Goal: Task Accomplishment & Management: Complete application form

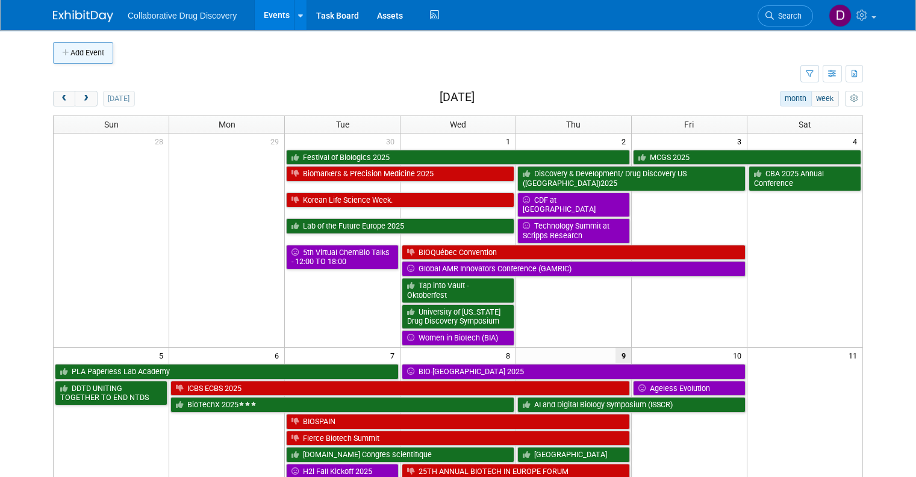
click at [85, 51] on button "Add Event" at bounding box center [83, 53] width 60 height 22
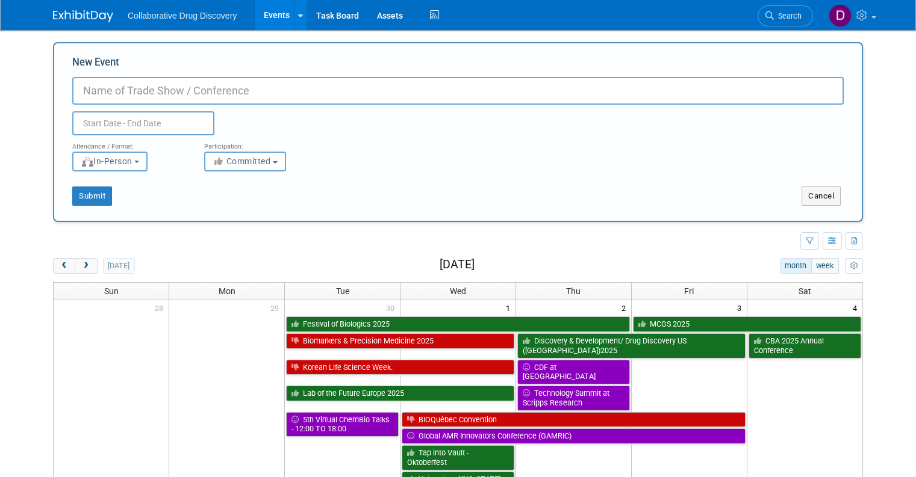
click at [240, 80] on input "New Event" at bounding box center [457, 91] width 771 height 28
click at [232, 87] on input "New Event" at bounding box center [457, 91] width 771 height 28
paste input "18th Winter Conference on Medicinal & Bioorganic Chemistry"
type input "18th Winter Conference on Medicinal & Bioorganic Chemistry"
click at [165, 123] on input "text" at bounding box center [143, 123] width 142 height 24
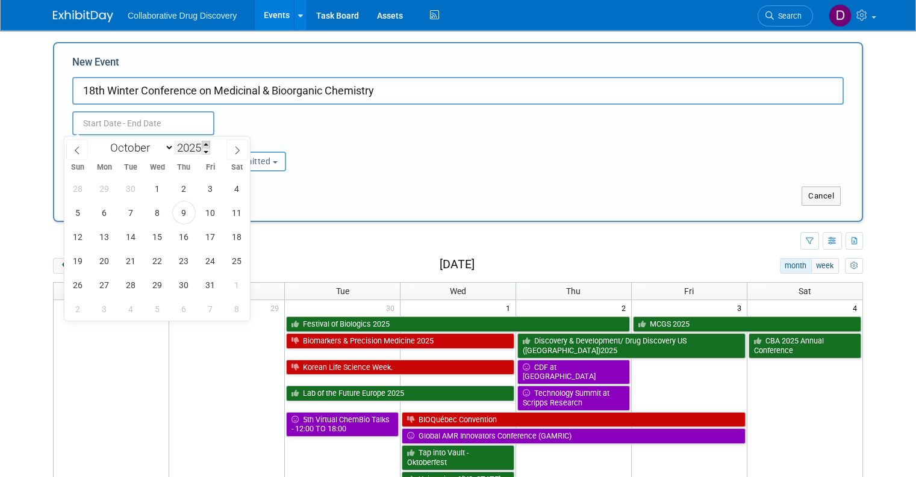
click at [205, 144] on span at bounding box center [206, 144] width 8 height 7
type input "2026"
click at [143, 149] on select "January February March April May June July August September October November De…" at bounding box center [139, 147] width 69 height 15
click at [105, 140] on select "January February March April May June July August September October November De…" at bounding box center [139, 147] width 69 height 15
click at [150, 149] on select "January February March April May June July August September October November De…" at bounding box center [139, 147] width 69 height 15
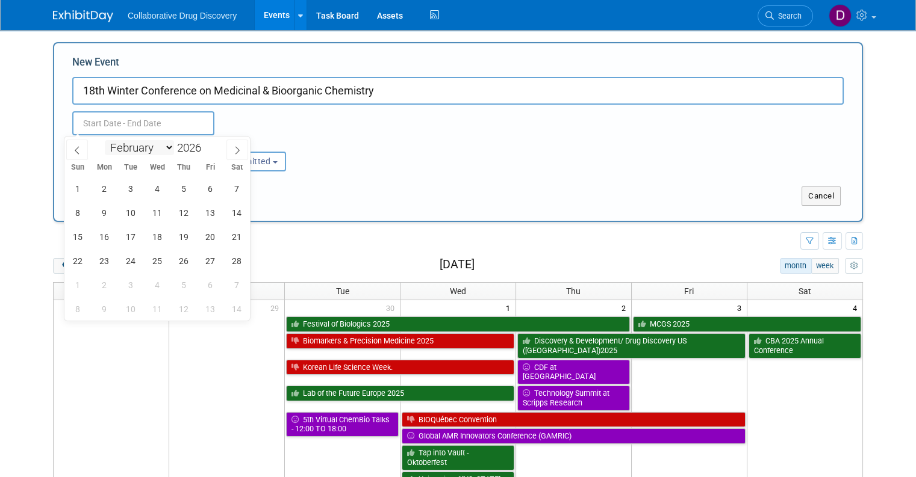
select select "0"
click at [105, 140] on select "January February March April May June July August September October November De…" at bounding box center [139, 147] width 69 height 15
click at [227, 282] on span "31" at bounding box center [236, 284] width 23 height 23
type input "Jan 31, 2026 to Jan 31, 2026"
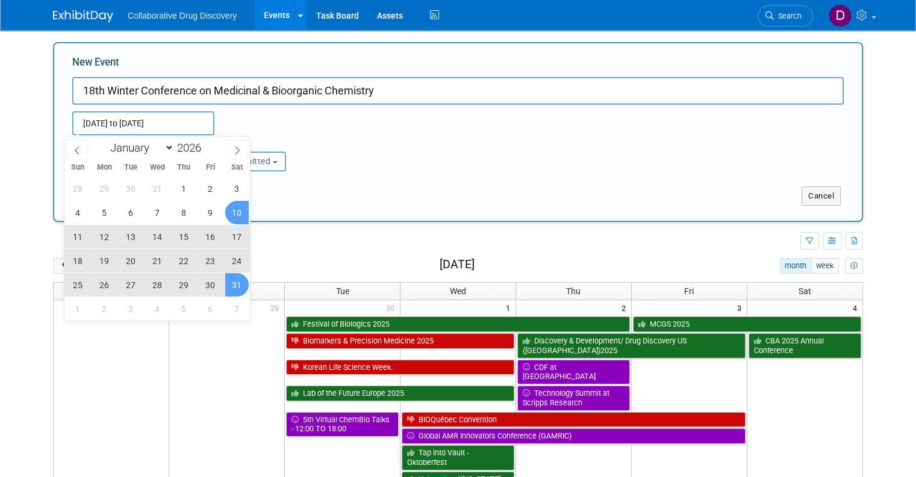
type input "2025"
type input "Jan 31, 2026 to Jan 31, 2026"
type input "2026"
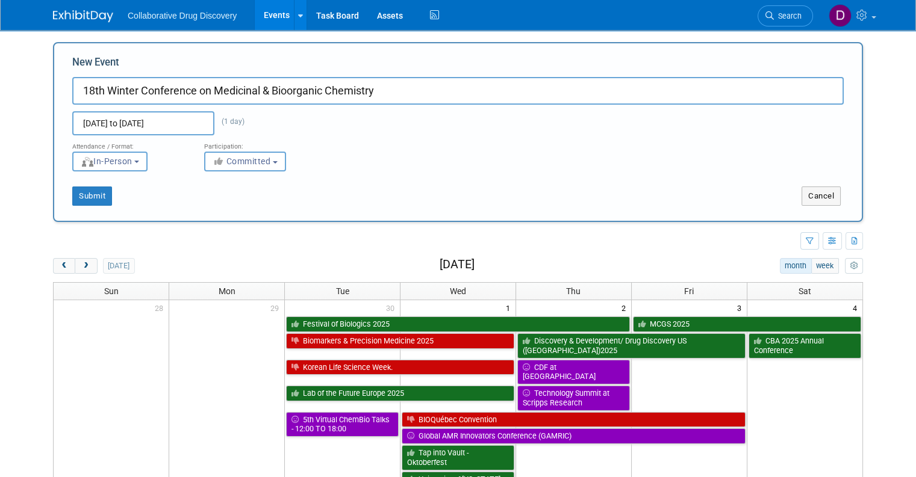
drag, startPoint x: 396, startPoint y: 181, endPoint x: 336, endPoint y: 170, distance: 60.7
click at [396, 181] on div "Submit Cancel" at bounding box center [457, 189] width 789 height 34
drag, startPoint x: 172, startPoint y: 132, endPoint x: 169, endPoint y: 125, distance: 8.1
click at [172, 132] on input "Jan 31, 2026 to Jan 31, 2026" at bounding box center [143, 123] width 142 height 24
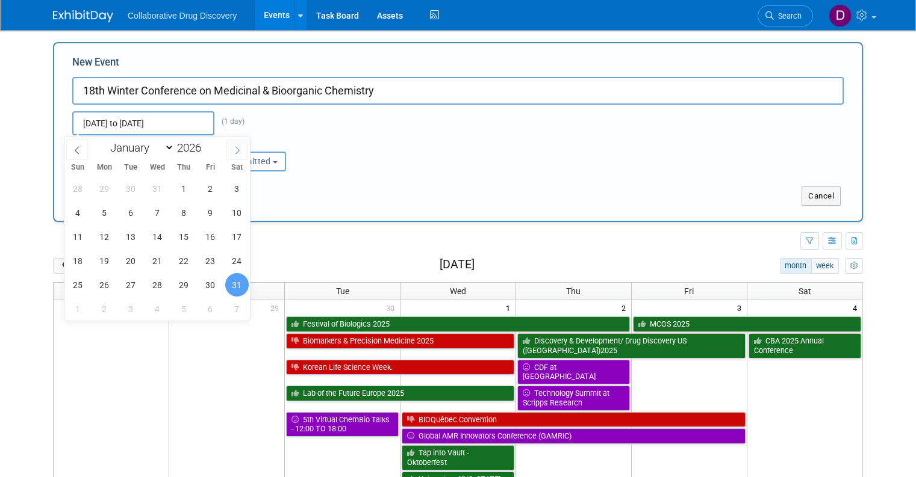
click at [235, 150] on icon at bounding box center [237, 150] width 8 height 8
select select "1"
click at [160, 191] on span "4" at bounding box center [157, 188] width 23 height 23
type input "Jan 31, 2026 to Feb 4, 2026"
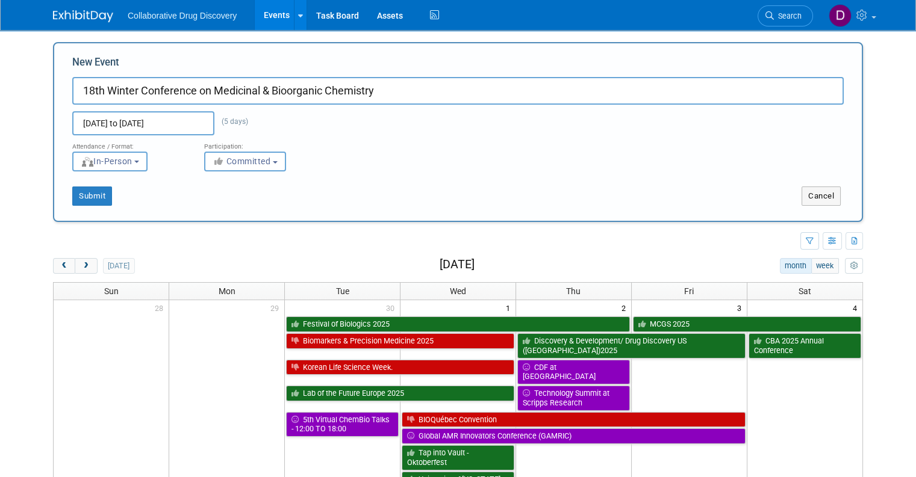
drag, startPoint x: 470, startPoint y: 160, endPoint x: 262, endPoint y: 195, distance: 210.7
click at [470, 160] on div "Attendance / Format: <img src="https://www.exhibitday.com/Images/Format-InPerso…" at bounding box center [457, 153] width 789 height 36
click at [91, 205] on div "New Event 18th Winter Conference on Medicinal & Bioorganic Chemistry Jan 31, 20…" at bounding box center [458, 132] width 810 height 180
click at [86, 199] on button "Submit" at bounding box center [92, 196] width 40 height 19
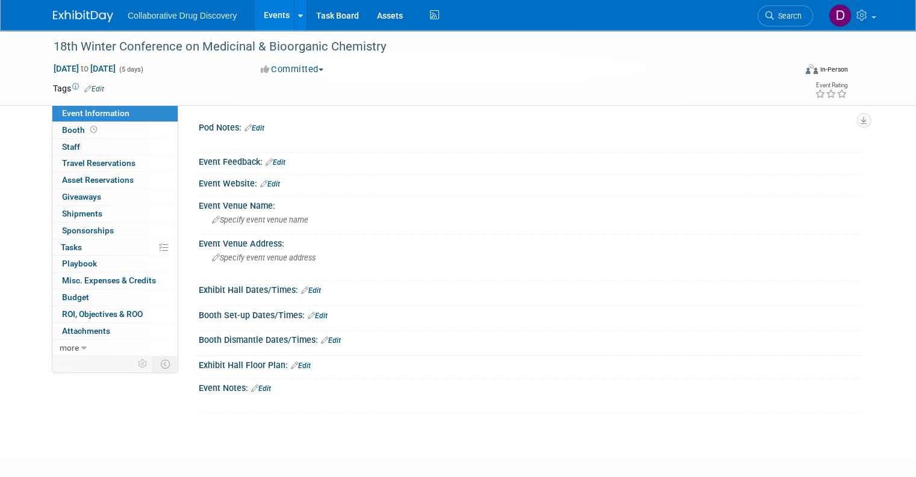
click at [316, 81] on div "Tags Edit" at bounding box center [382, 89] width 659 height 16
click at [303, 69] on button "Committed" at bounding box center [292, 69] width 72 height 13
click at [316, 110] on link "Considering" at bounding box center [304, 106] width 95 height 17
drag, startPoint x: 160, startPoint y: 98, endPoint x: 148, endPoint y: 98, distance: 11.4
click at [159, 98] on div "Tags Edit Event Rating" at bounding box center [450, 91] width 813 height 21
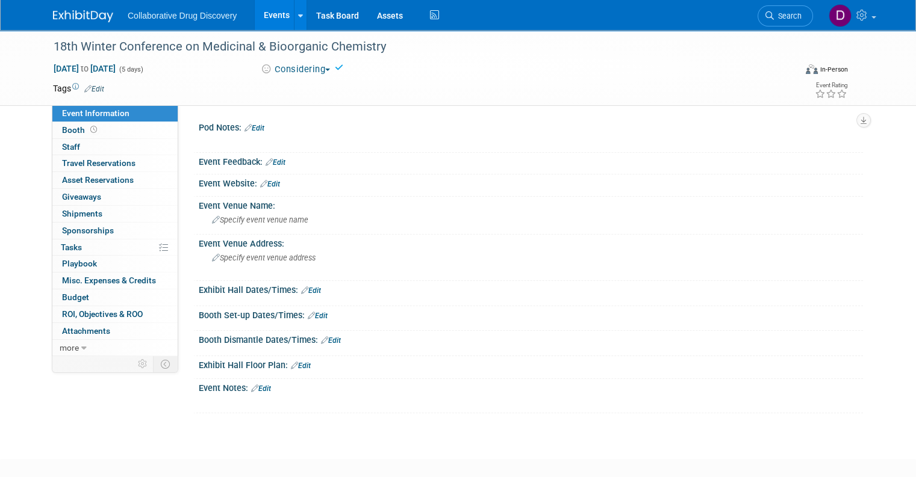
click at [93, 94] on div "Tags Edit" at bounding box center [382, 89] width 659 height 16
click at [89, 91] on link "Edit" at bounding box center [94, 89] width 20 height 8
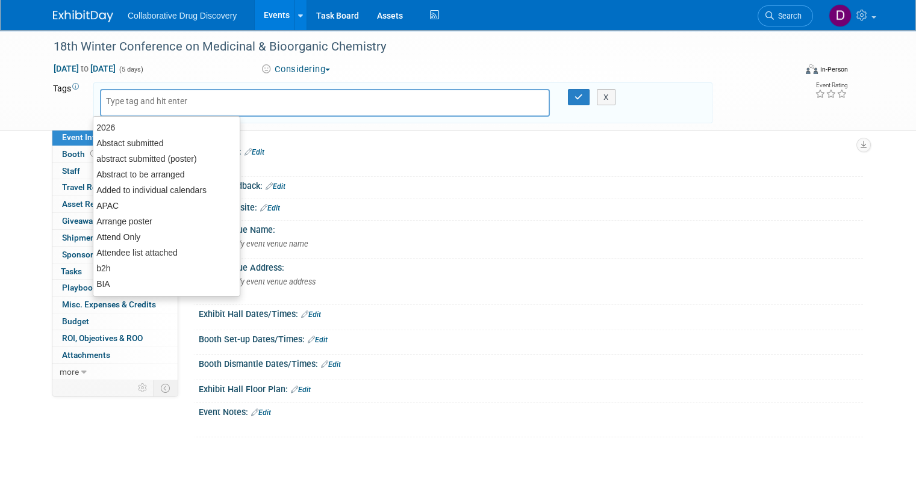
click at [133, 105] on input "text" at bounding box center [154, 101] width 96 height 12
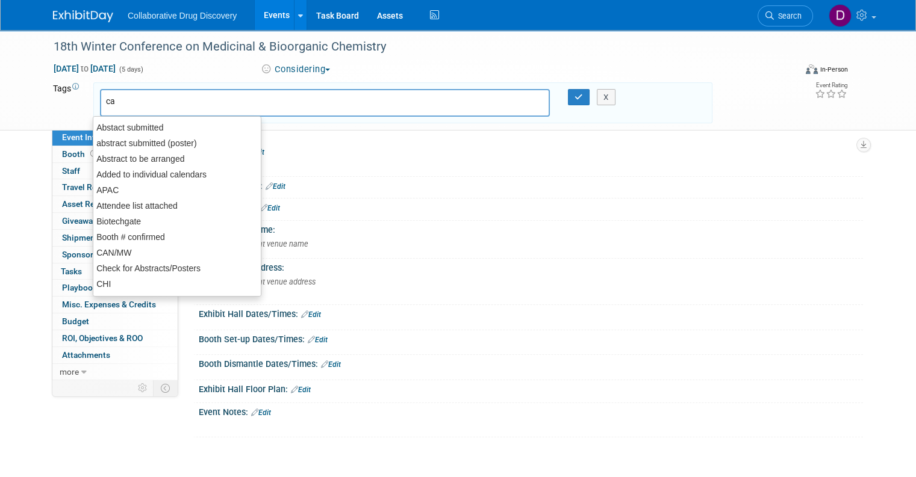
type input "can"
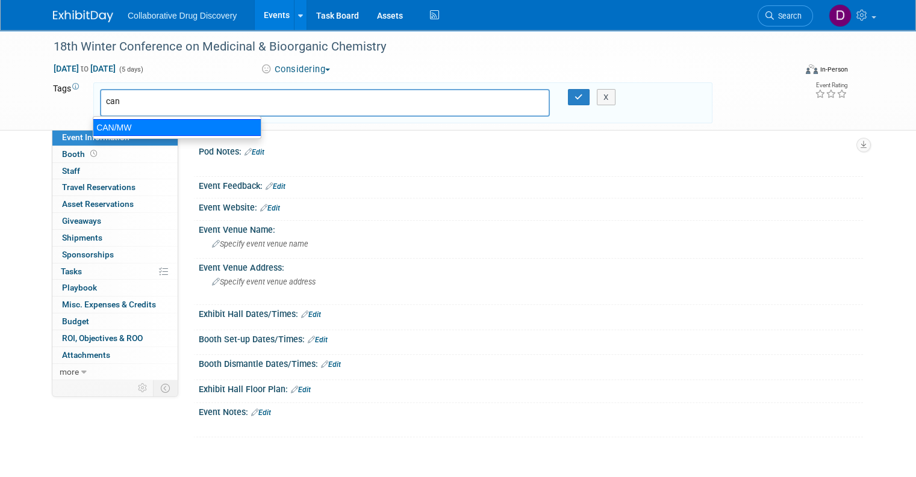
click at [176, 131] on div "CAN/MW" at bounding box center [177, 127] width 169 height 17
type input "CAN/MW"
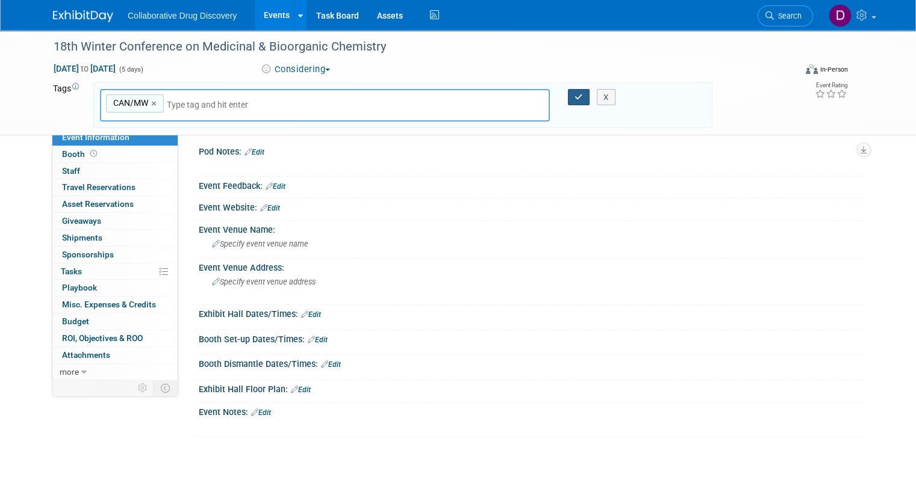
click at [572, 92] on button "button" at bounding box center [579, 97] width 22 height 17
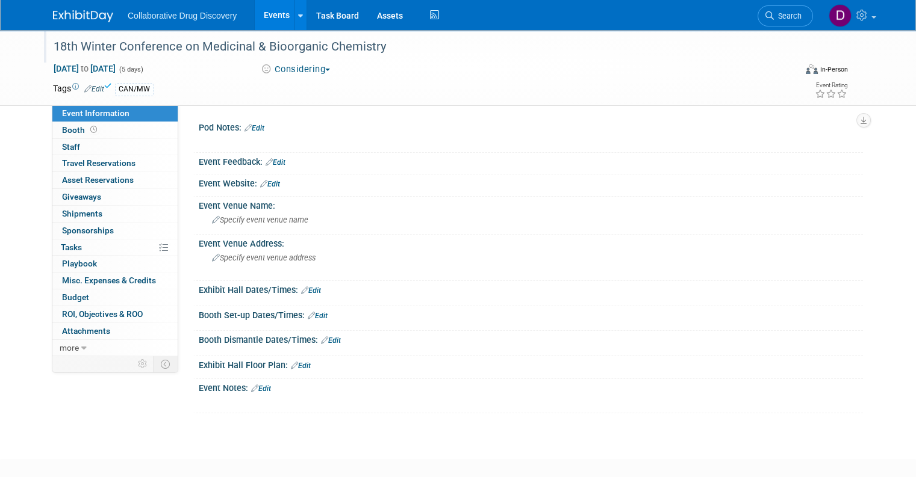
click at [343, 40] on div "18th Winter Conference on Medicinal & Bioorganic Chemistry" at bounding box center [414, 47] width 731 height 22
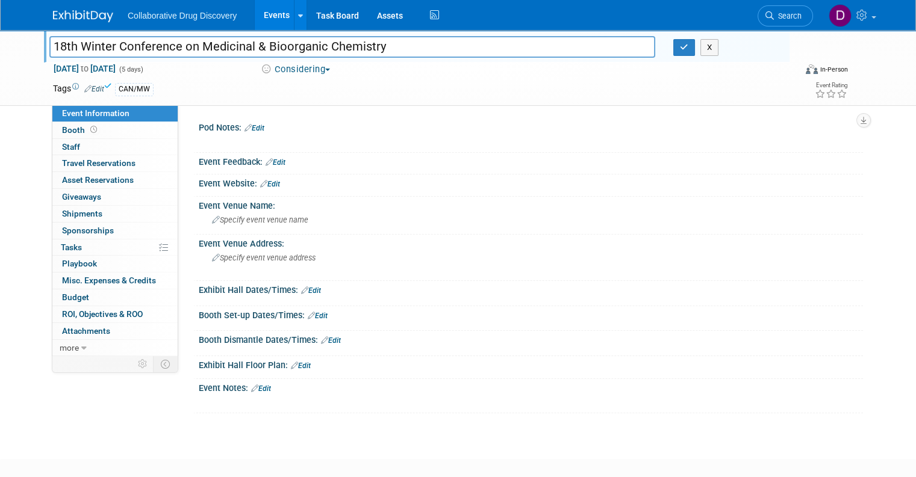
click at [343, 40] on input "18th Winter Conference on Medicinal & Bioorganic Chemistry" at bounding box center [352, 46] width 606 height 21
click at [260, 388] on link "Edit" at bounding box center [261, 389] width 20 height 8
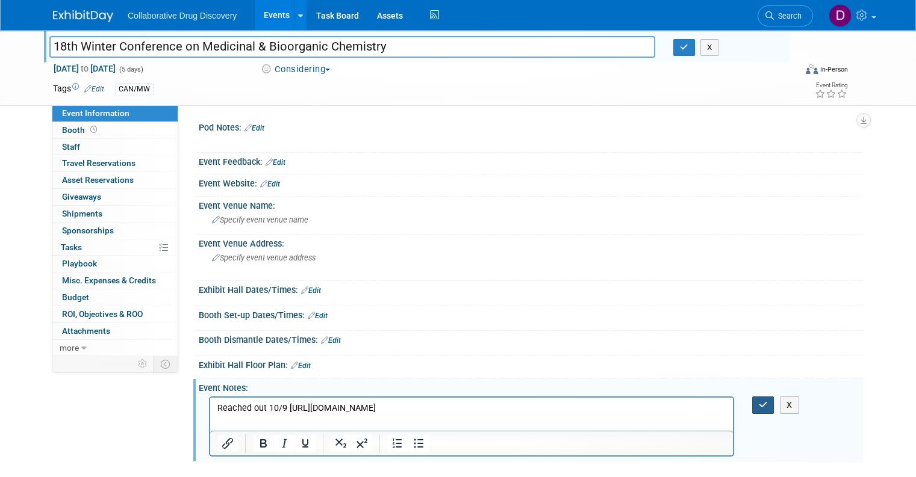
click at [763, 404] on icon "button" at bounding box center [762, 405] width 9 height 8
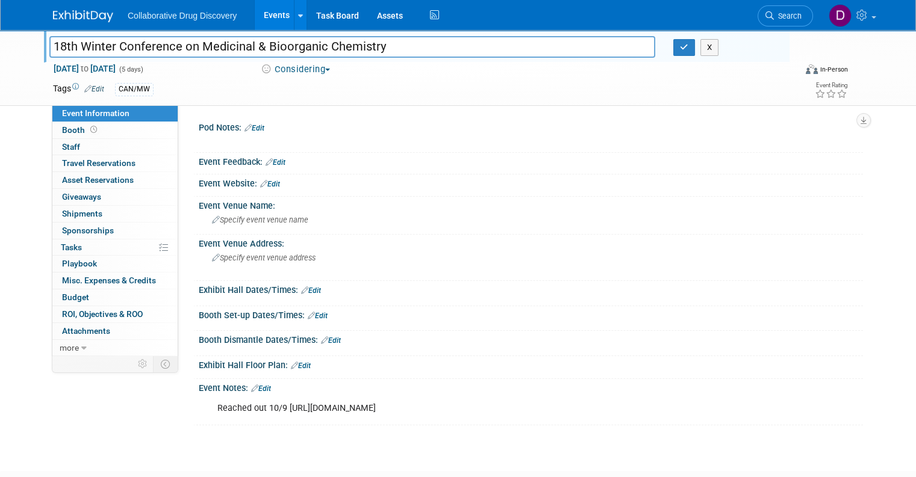
click at [267, 184] on link "Edit" at bounding box center [270, 184] width 20 height 8
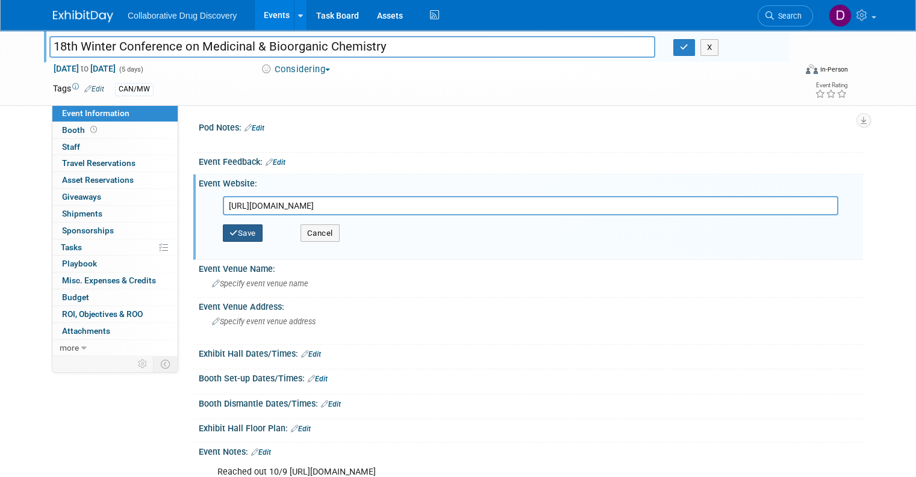
type input "https://mbcfconference.com/"
click at [241, 235] on button "Save" at bounding box center [243, 234] width 40 height 18
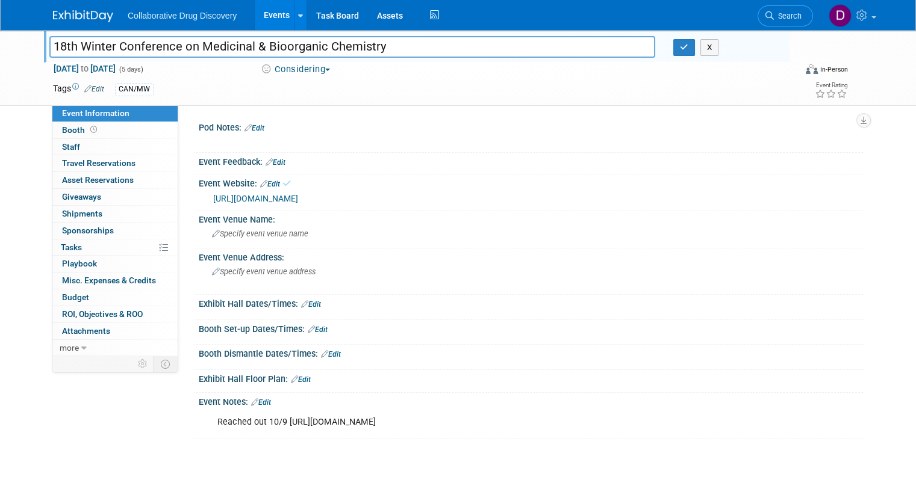
drag, startPoint x: 412, startPoint y: 119, endPoint x: 373, endPoint y: 114, distance: 40.0
click at [412, 119] on div "Pod Notes: Edit" at bounding box center [531, 127] width 664 height 16
click at [69, 16] on img at bounding box center [83, 16] width 60 height 12
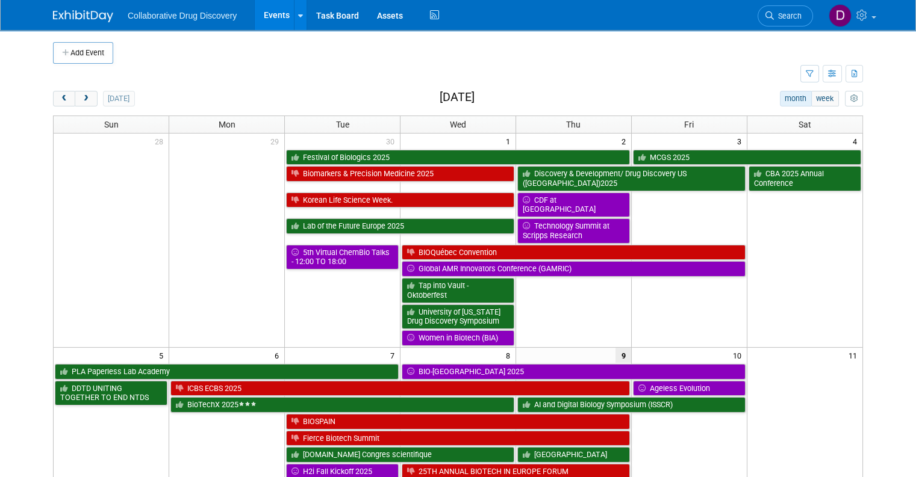
click at [789, 18] on span "Search" at bounding box center [787, 15] width 28 height 9
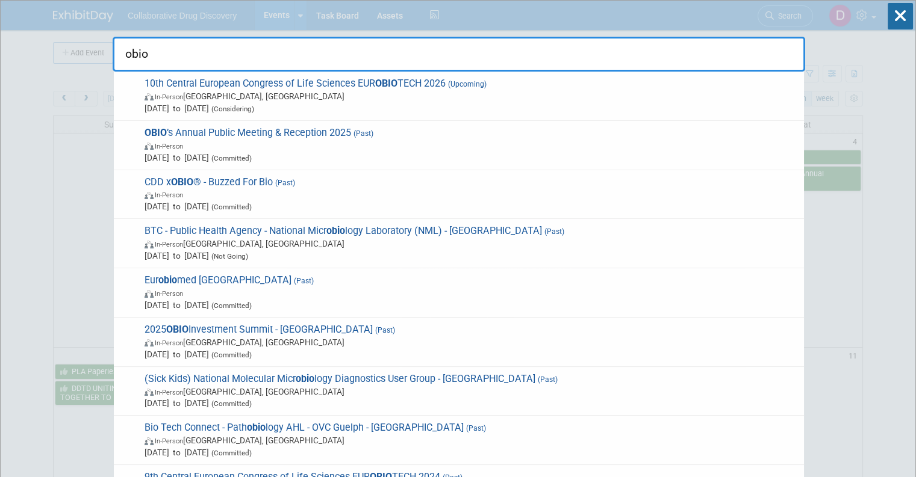
type input "obio"
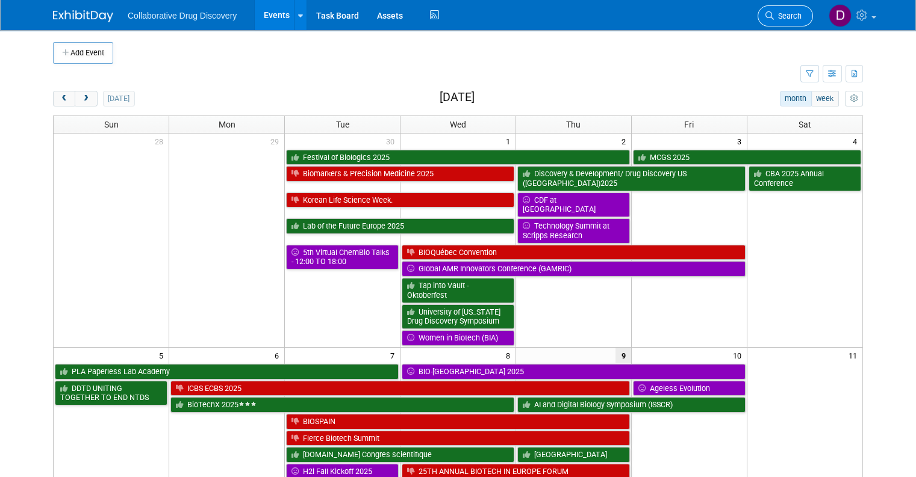
click at [801, 19] on span "Search" at bounding box center [787, 15] width 28 height 9
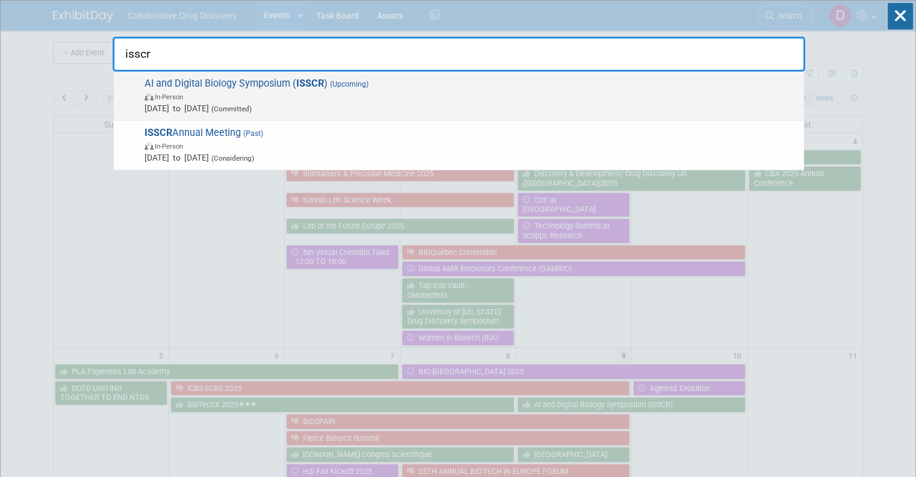
type input "isscr"
click at [512, 97] on span "In-Person" at bounding box center [470, 96] width 653 height 12
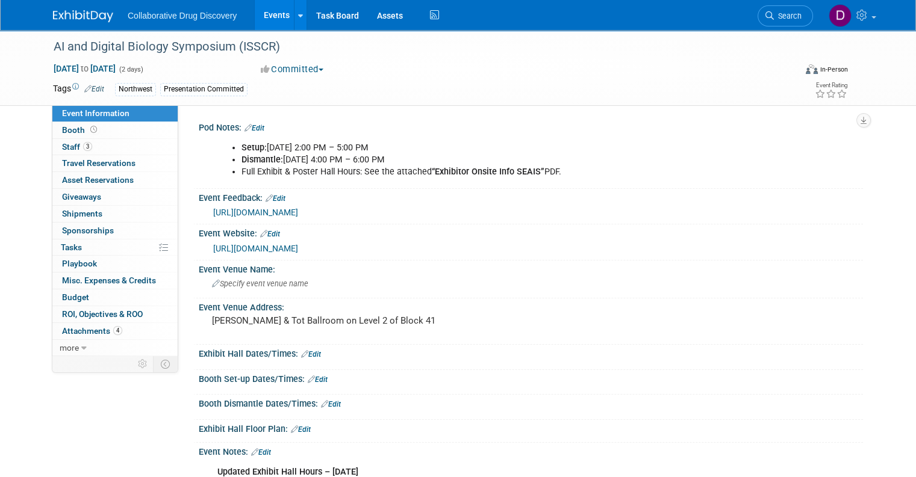
click at [325, 163] on li "Dismantle: [DATE] 4:00 PM – 6:00 PM" at bounding box center [483, 160] width 485 height 12
click at [450, 154] on li "Dismantle: [DATE] 4:00 PM – 6:00 PM" at bounding box center [483, 160] width 485 height 12
drag, startPoint x: 439, startPoint y: 162, endPoint x: 320, endPoint y: 165, distance: 119.2
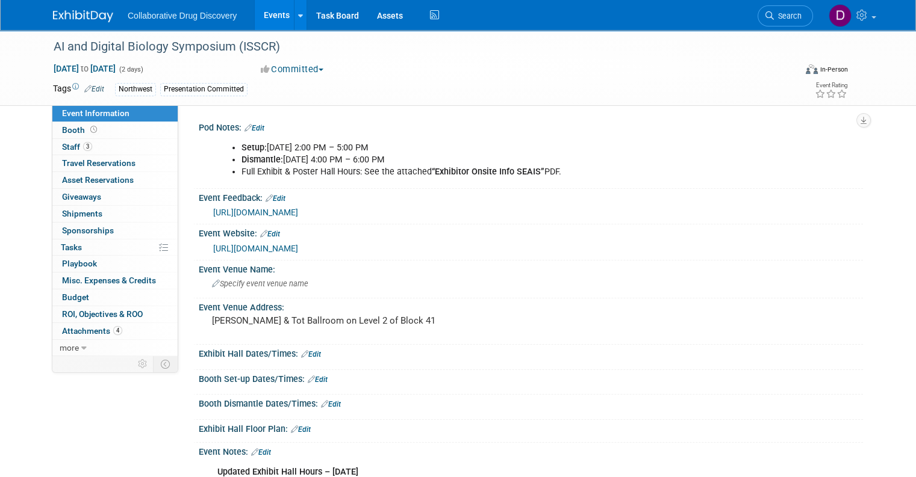
click at [341, 167] on div "Setup: [DATE] 2:00 PM – 5:00 PM Dismantle: [DATE] 4:00 PM – 6:00 PM Full Exhibi…" at bounding box center [471, 160] width 525 height 48
click at [305, 164] on li "Dismantle: [DATE] 4:00 PM – 6:00 PM" at bounding box center [483, 160] width 485 height 12
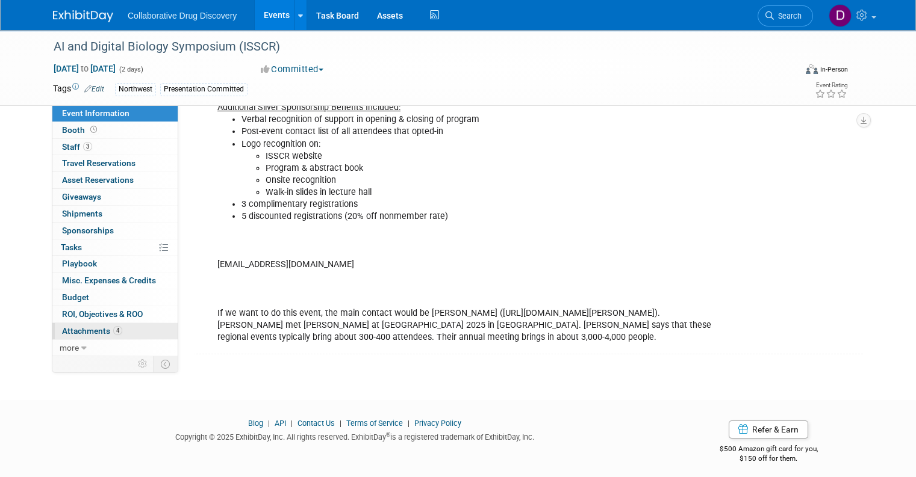
scroll to position [587, 0]
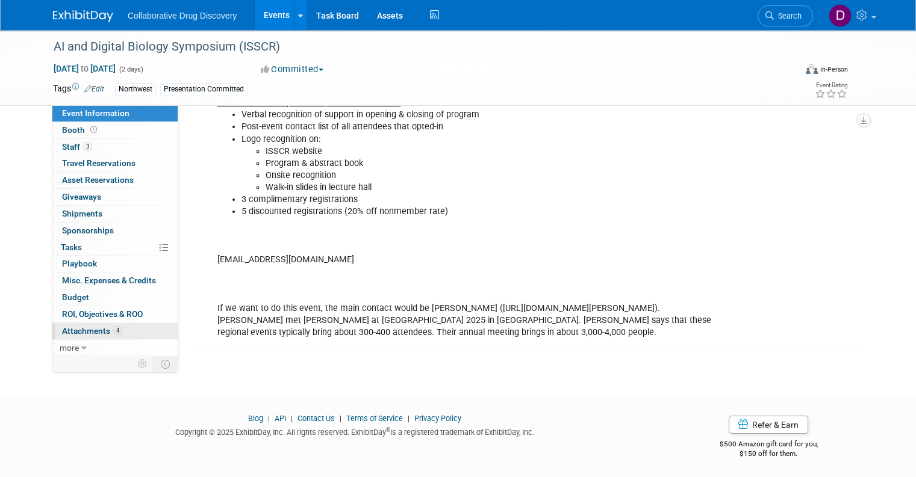
click at [114, 323] on link "4 Attachments 4" at bounding box center [114, 331] width 125 height 16
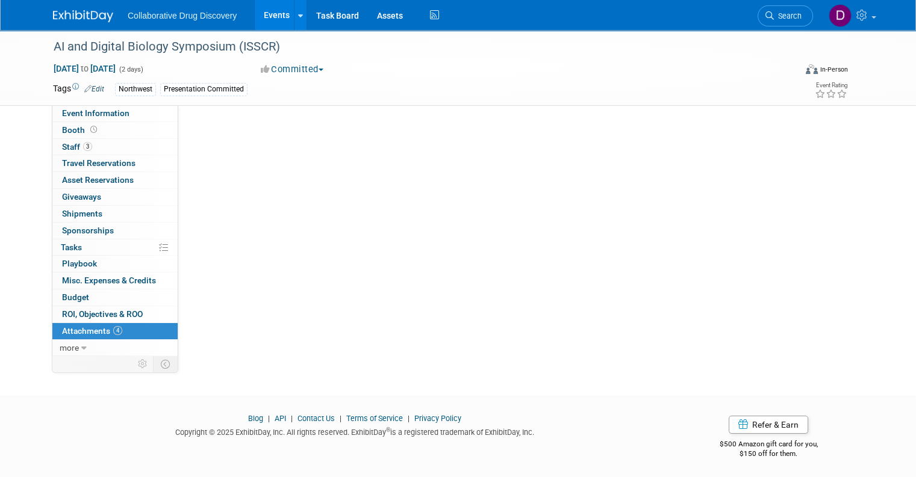
scroll to position [0, 0]
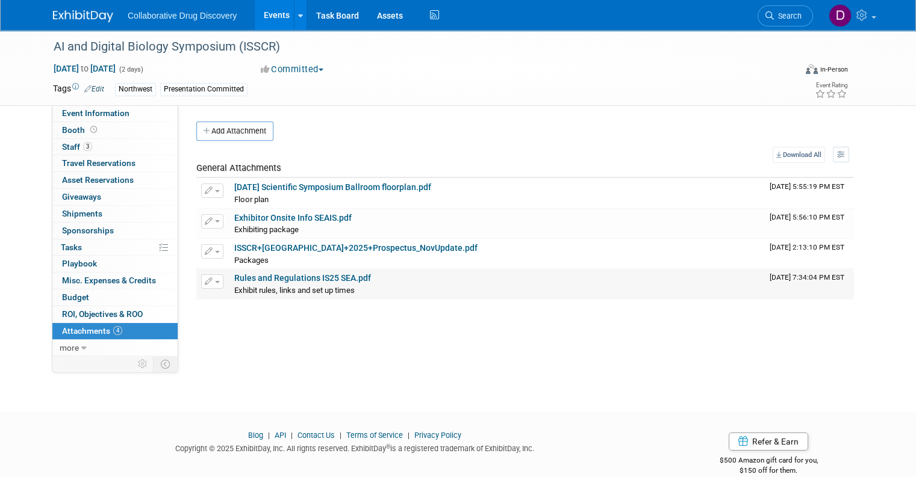
click at [296, 279] on link "Rules and Regulations IS25 SEA.pdf" at bounding box center [302, 278] width 137 height 10
